Goal: Information Seeking & Learning: Find specific fact

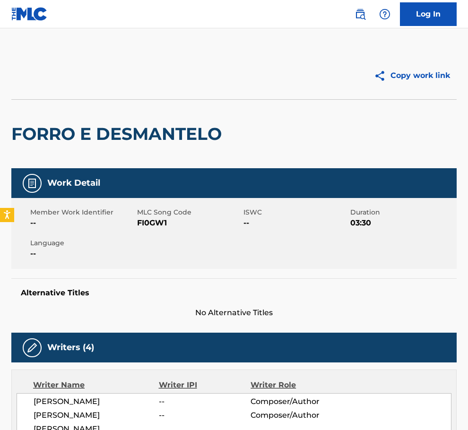
click at [349, 17] on div "Log In" at bounding box center [401, 14] width 112 height 24
click at [355, 16] on img at bounding box center [360, 14] width 11 height 11
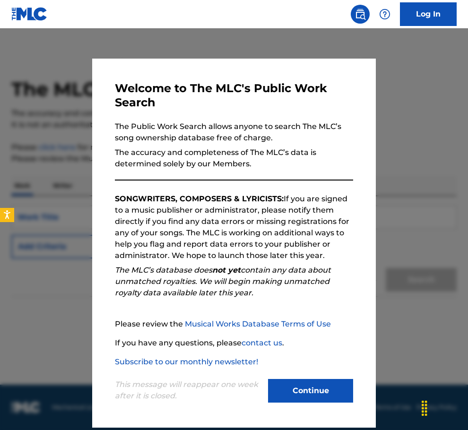
click at [295, 392] on button "Continue" at bounding box center [310, 391] width 85 height 24
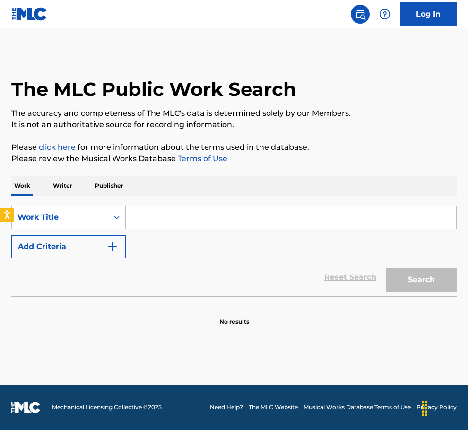
click at [150, 219] on input "Search Form" at bounding box center [291, 217] width 331 height 23
paste input "A Fifth of Beethoven"
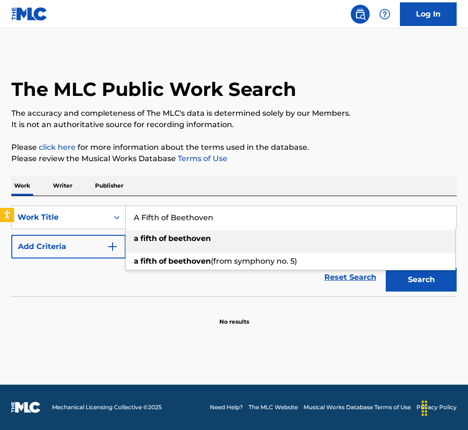
type input "A Fifth of Beethoven"
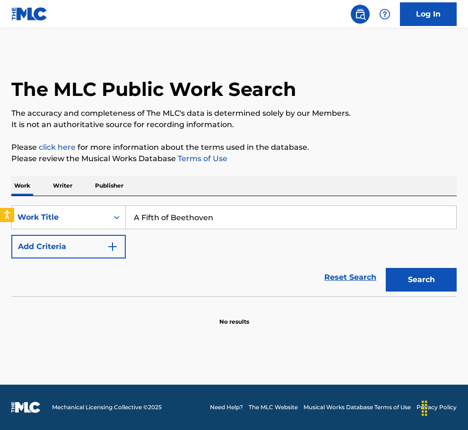
click at [125, 285] on div "Reset Search Search" at bounding box center [233, 278] width 445 height 38
drag, startPoint x: 78, startPoint y: 249, endPoint x: 122, endPoint y: 228, distance: 49.1
click at [78, 249] on button "Add Criteria" at bounding box center [68, 247] width 114 height 24
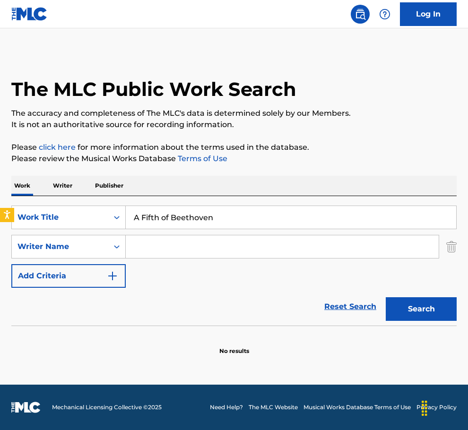
click at [145, 249] on input "Search Form" at bounding box center [282, 246] width 313 height 23
paste input "[PERSON_NAME]"
type input "[PERSON_NAME]"
click at [417, 310] on button "Search" at bounding box center [421, 309] width 71 height 24
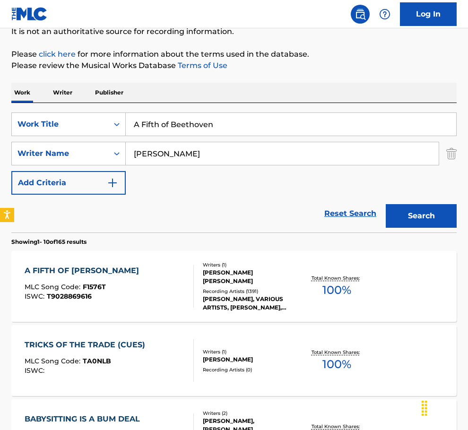
scroll to position [142, 0]
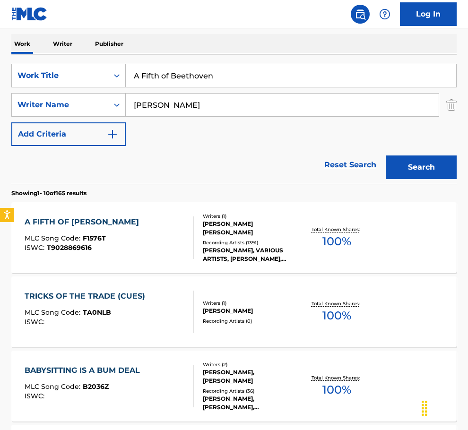
click at [129, 228] on div "A FIFTH OF BEETHOVEN MLC Song Code : F1576T ISWC : T9028869616" at bounding box center [109, 238] width 169 height 43
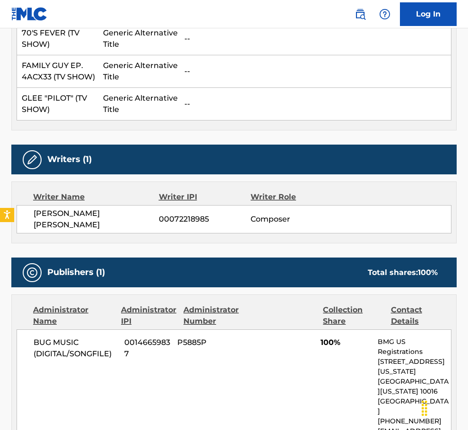
scroll to position [399, 0]
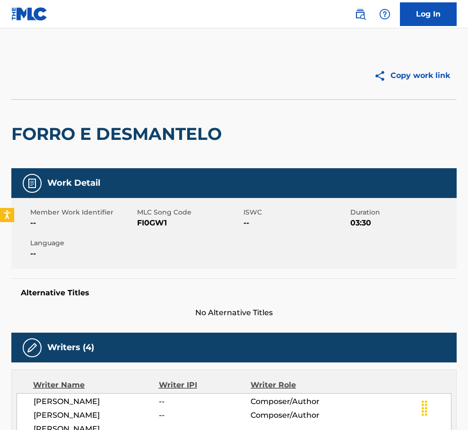
click at [357, 22] on link at bounding box center [360, 14] width 19 height 19
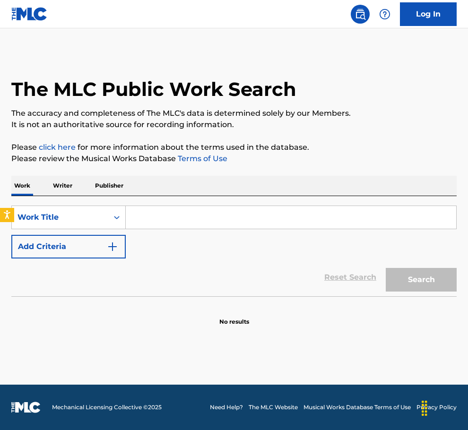
click at [102, 242] on button "Add Criteria" at bounding box center [68, 247] width 114 height 24
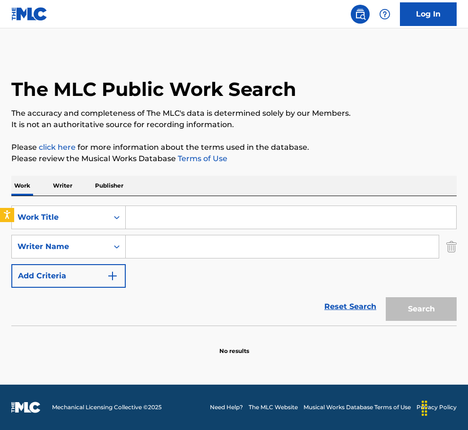
click at [154, 249] on input "Search Form" at bounding box center [282, 246] width 313 height 23
paste input "Bernard James Freeman"
type input "Bernard James Freeman"
click at [159, 219] on input "Search Form" at bounding box center [291, 217] width 331 height 23
paste input "Poison"
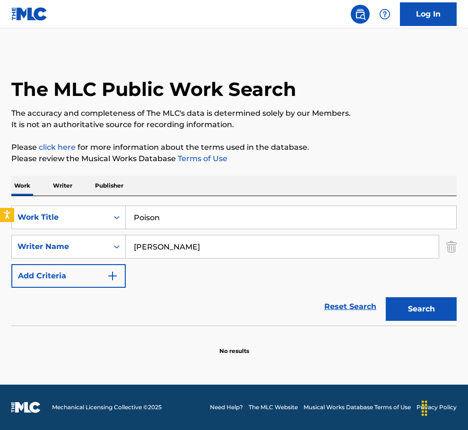
type input "Poison"
click at [425, 308] on button "Search" at bounding box center [421, 309] width 71 height 24
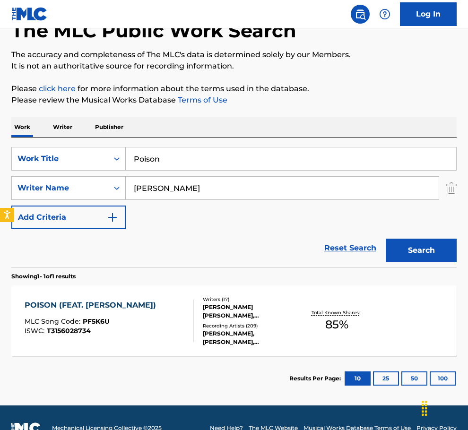
scroll to position [79, 0]
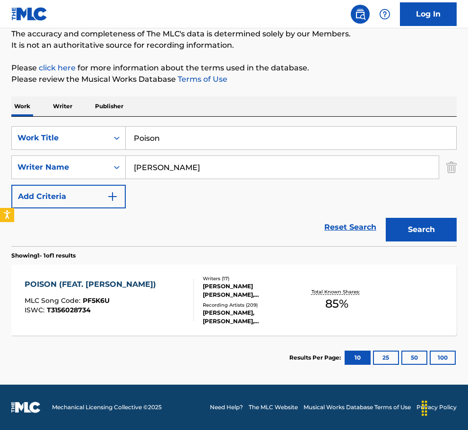
click at [237, 307] on div "Recording Artists ( 209 ) JACK HARLOW, JACK HARLOW,LIL WAYNE, JACK HARLOW,LIL W…" at bounding box center [251, 314] width 97 height 24
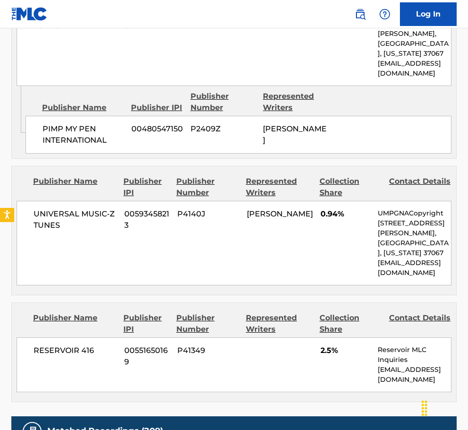
scroll to position [4653, 0]
